Goal: Check status: Check status

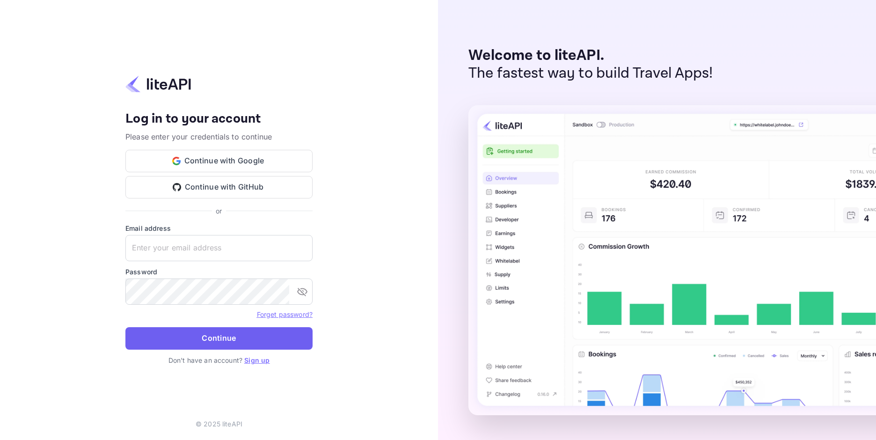
type input "adminpassword_support@yandex-team.ru"
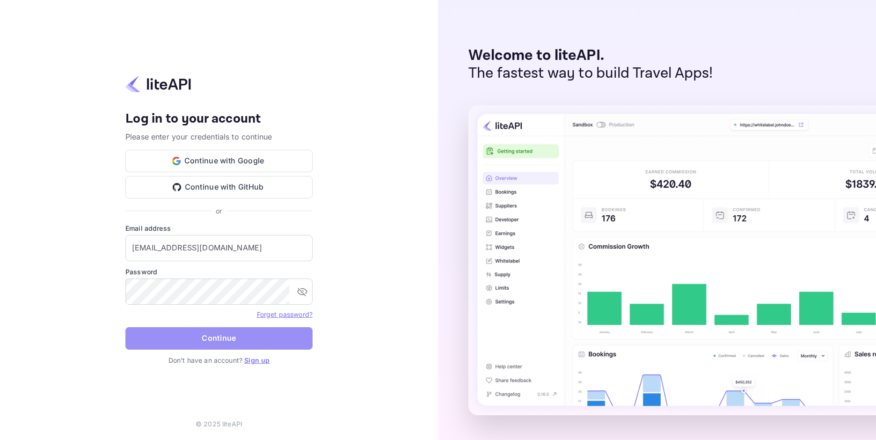
click at [212, 336] on button "Continue" at bounding box center [218, 338] width 187 height 22
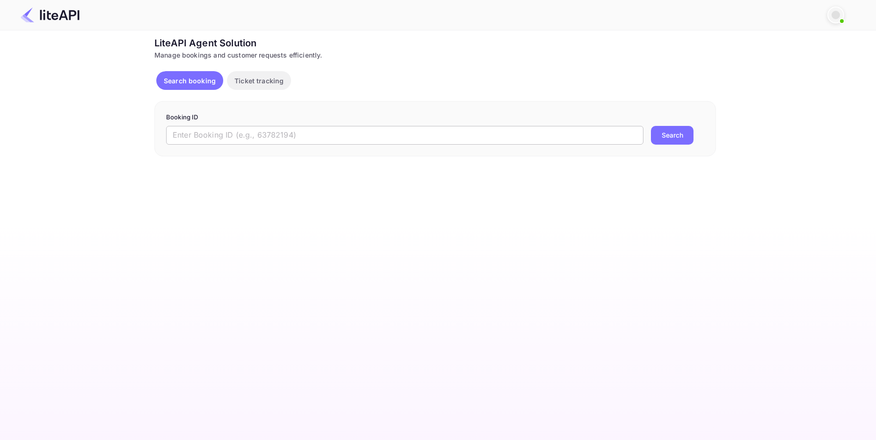
click at [302, 130] on input "text" at bounding box center [404, 135] width 477 height 19
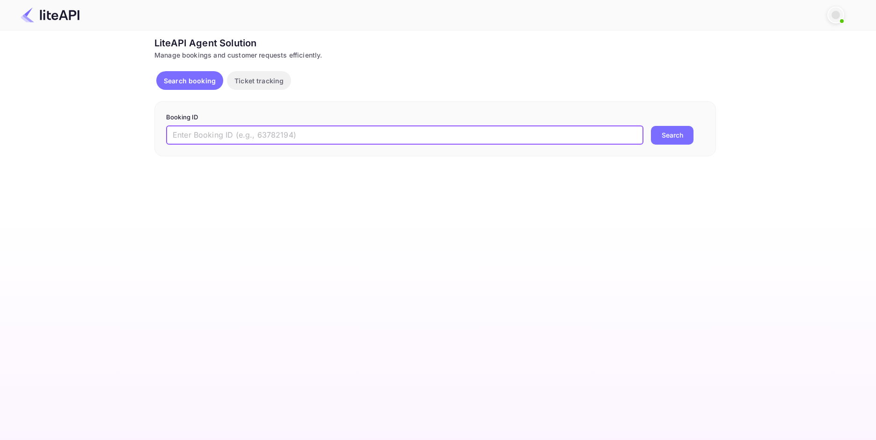
paste input "8876398"
type input "8876398"
drag, startPoint x: 697, startPoint y: 130, endPoint x: 684, endPoint y: 129, distance: 13.6
click at [696, 130] on div "8876398 ​ Search" at bounding box center [435, 135] width 538 height 19
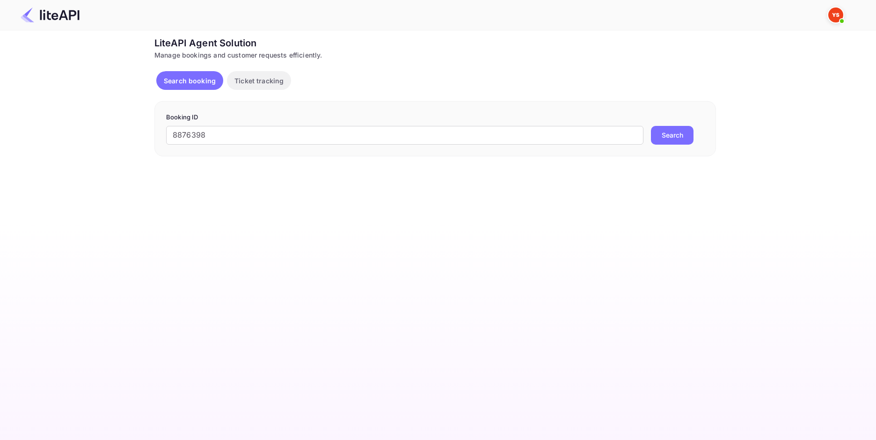
click at [684, 129] on button "Search" at bounding box center [672, 135] width 43 height 19
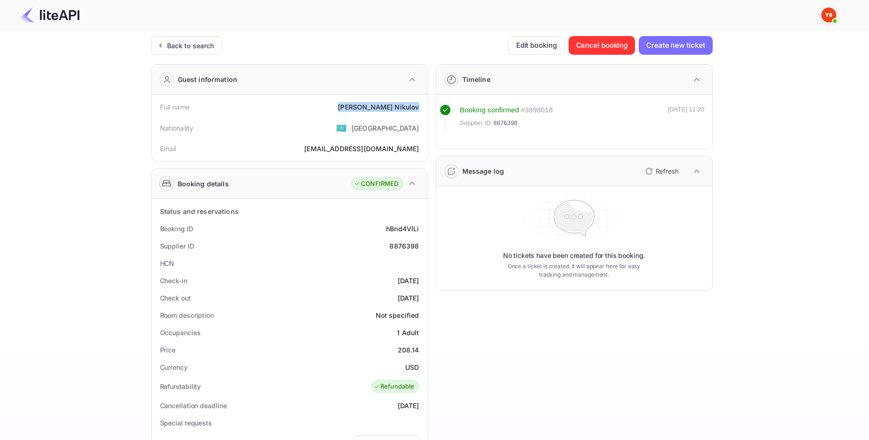
drag, startPoint x: 370, startPoint y: 105, endPoint x: 420, endPoint y: 106, distance: 50.1
click at [420, 106] on div "Full name [PERSON_NAME]" at bounding box center [289, 106] width 269 height 17
copy div "[PERSON_NAME]"
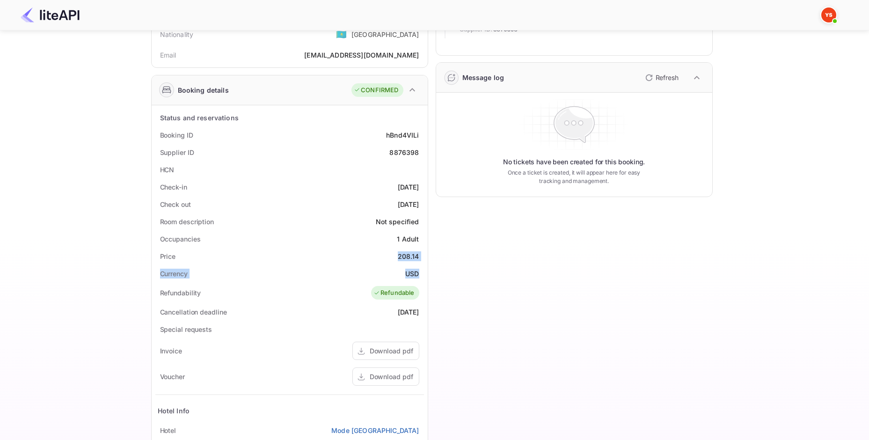
drag, startPoint x: 400, startPoint y: 252, endPoint x: 418, endPoint y: 271, distance: 26.5
click at [418, 271] on div "Status and reservations Booking ID hBnd4VILi Supplier ID 8876398 HCN Check-in […" at bounding box center [289, 337] width 269 height 456
copy div "208.14 Currency USD"
